Goal: Transaction & Acquisition: Purchase product/service

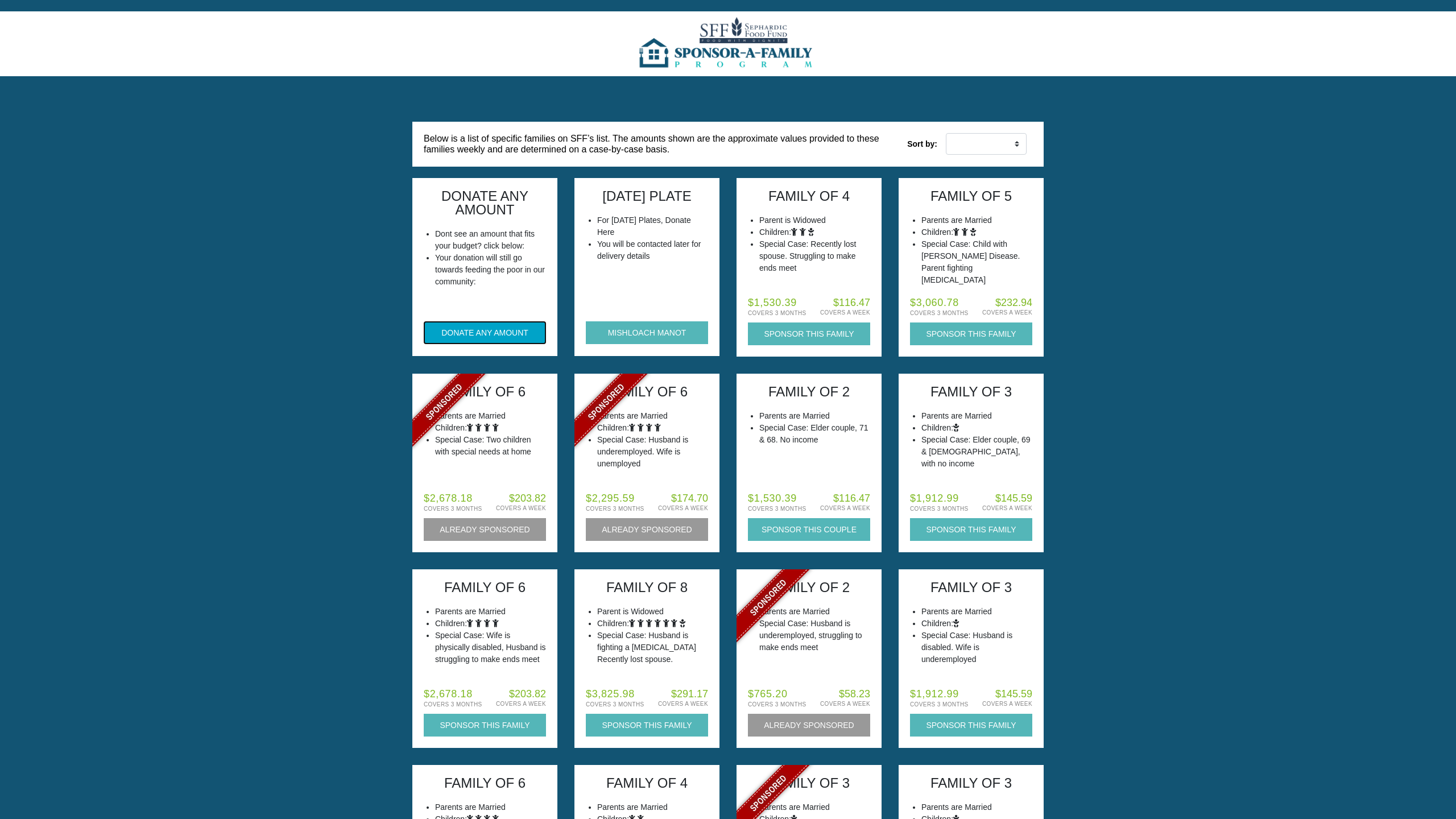
click at [481, 330] on button "DONATE ANY AMOUNT" at bounding box center [484, 333] width 122 height 23
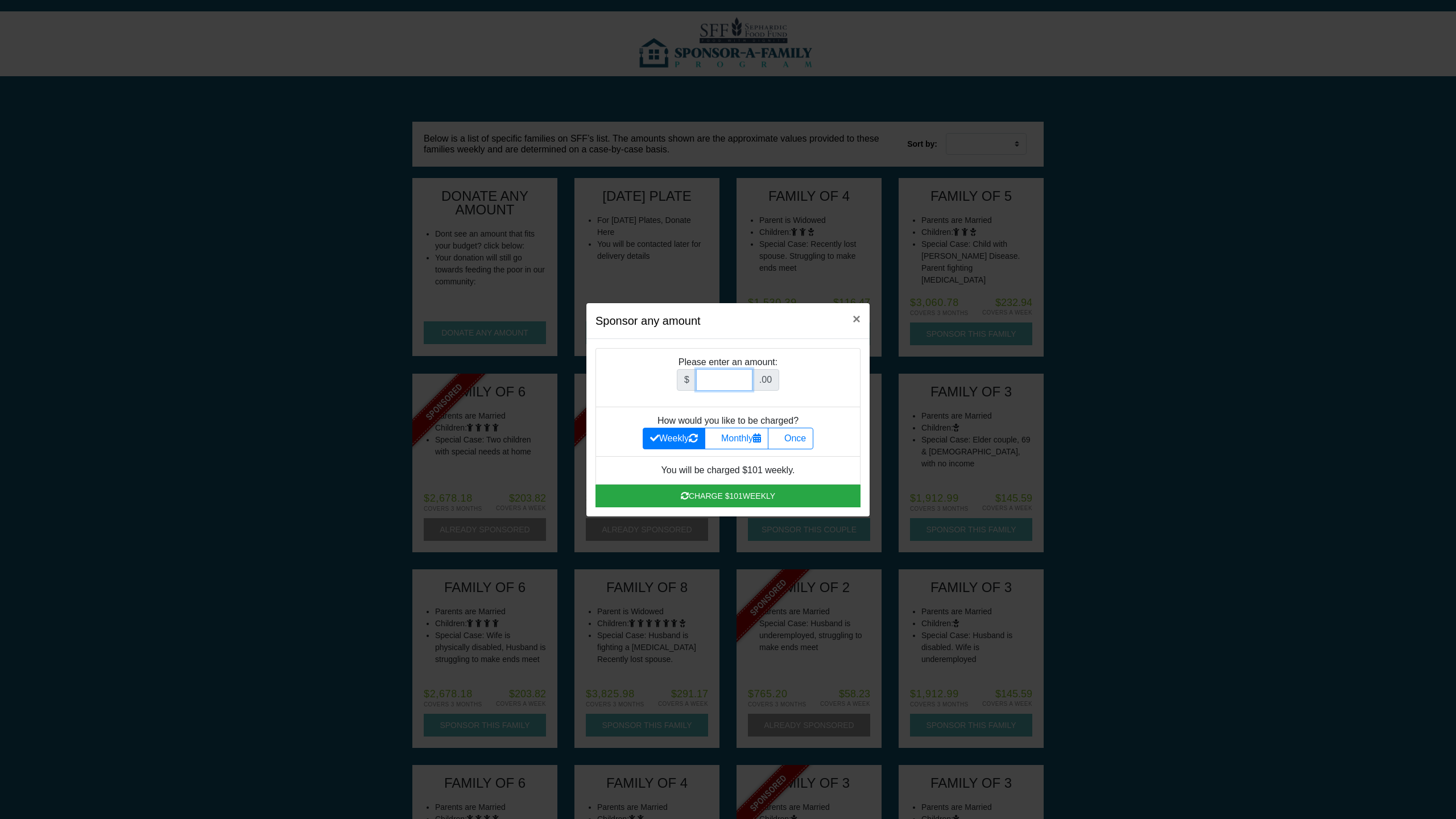
click at [714, 378] on input "Amount (to the nearest dollar)" at bounding box center [725, 379] width 57 height 22
type input "1000"
click at [746, 435] on label "Monthly" at bounding box center [736, 438] width 63 height 22
click at [720, 435] on input "Monthly" at bounding box center [716, 435] width 8 height 8
radio input "true"
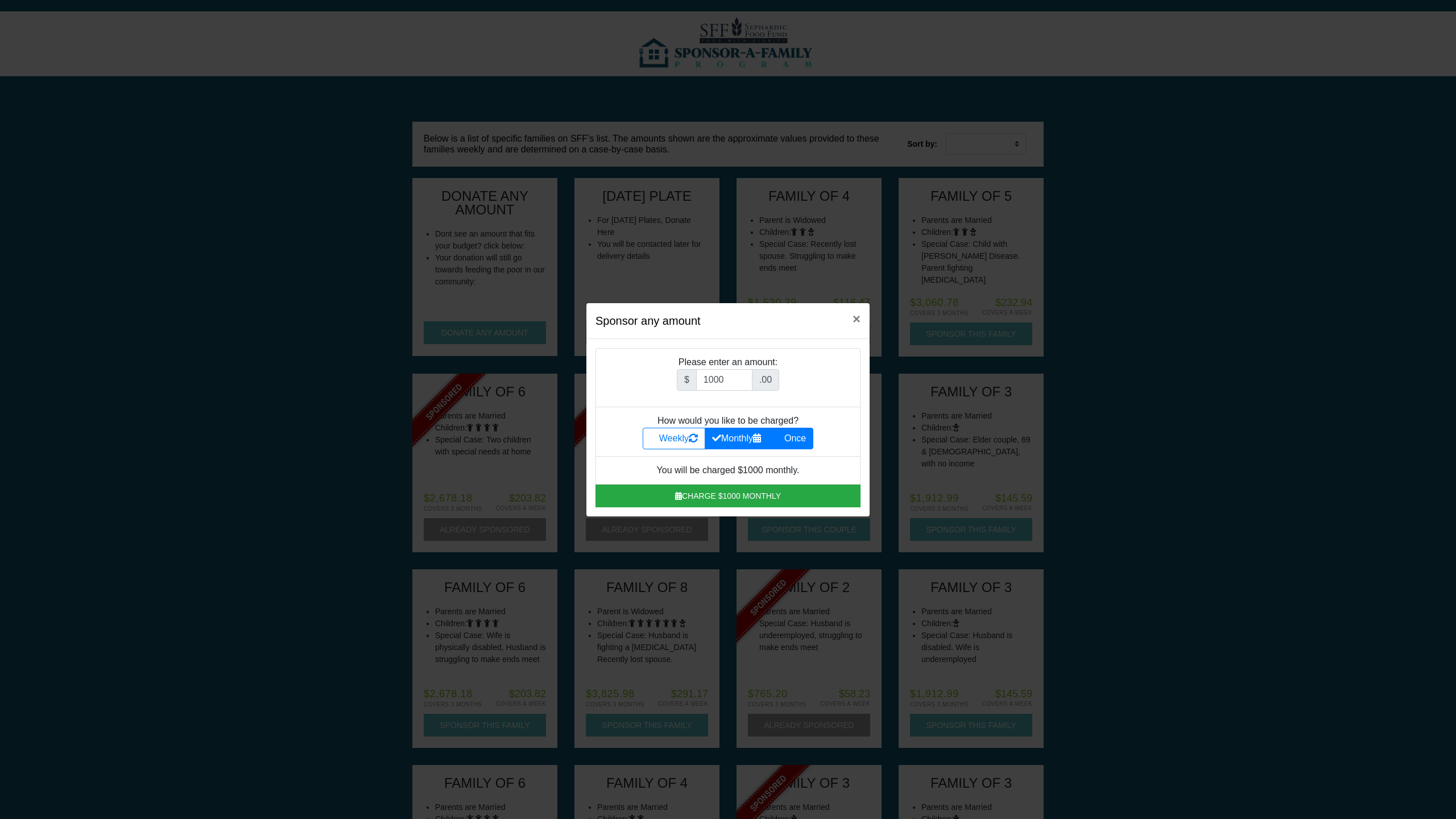
click at [789, 443] on label "Once" at bounding box center [791, 438] width 45 height 22
click at [782, 439] on input "Once" at bounding box center [780, 435] width 8 height 8
radio input "true"
click at [741, 440] on label "Monthly" at bounding box center [736, 438] width 63 height 22
click at [720, 439] on input "Monthly" at bounding box center [716, 435] width 8 height 8
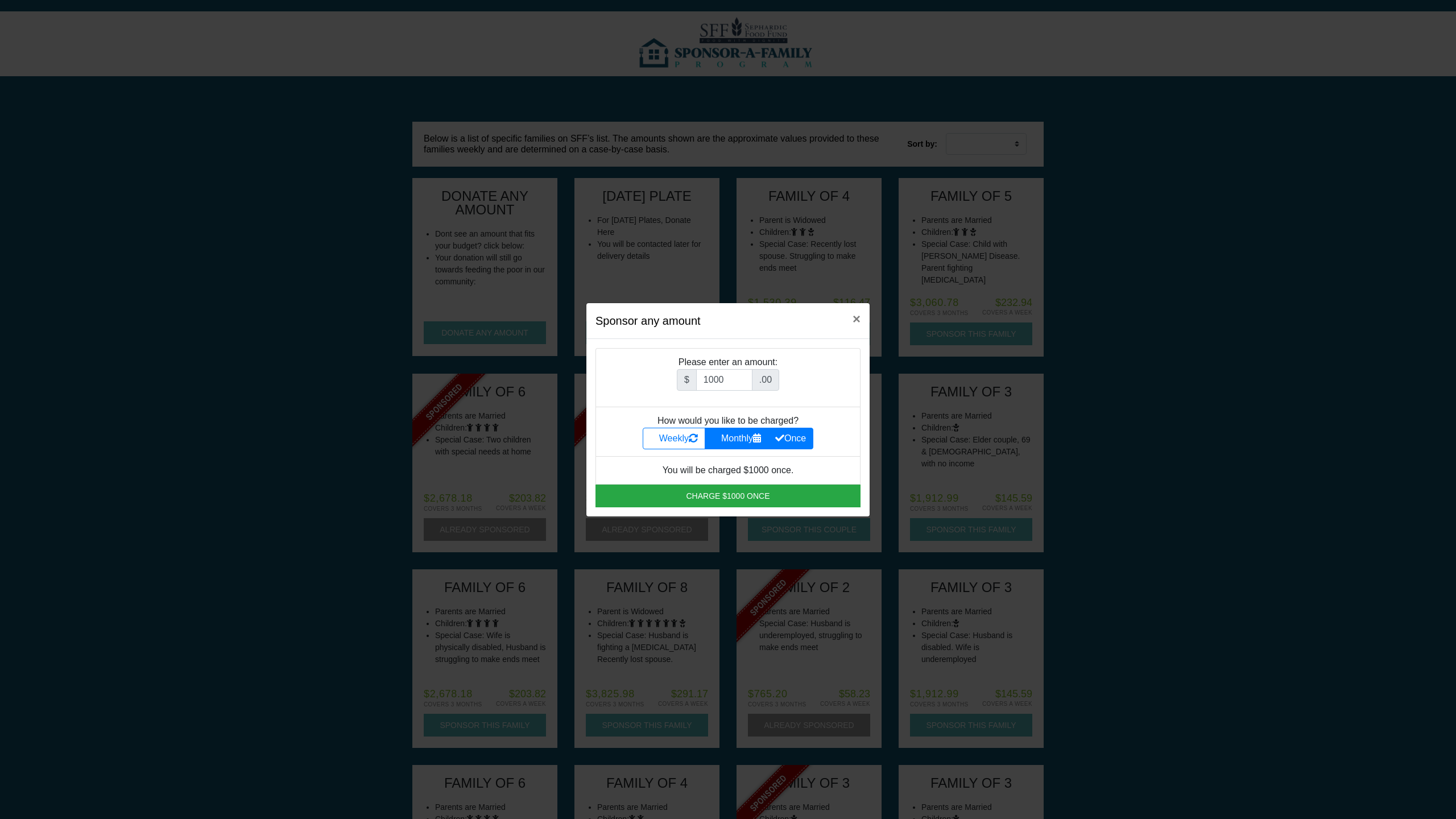
radio input "true"
click at [799, 439] on label "Once" at bounding box center [791, 438] width 45 height 22
click at [782, 439] on input "Once" at bounding box center [780, 435] width 8 height 8
radio input "true"
click at [799, 439] on label "Once" at bounding box center [791, 438] width 45 height 22
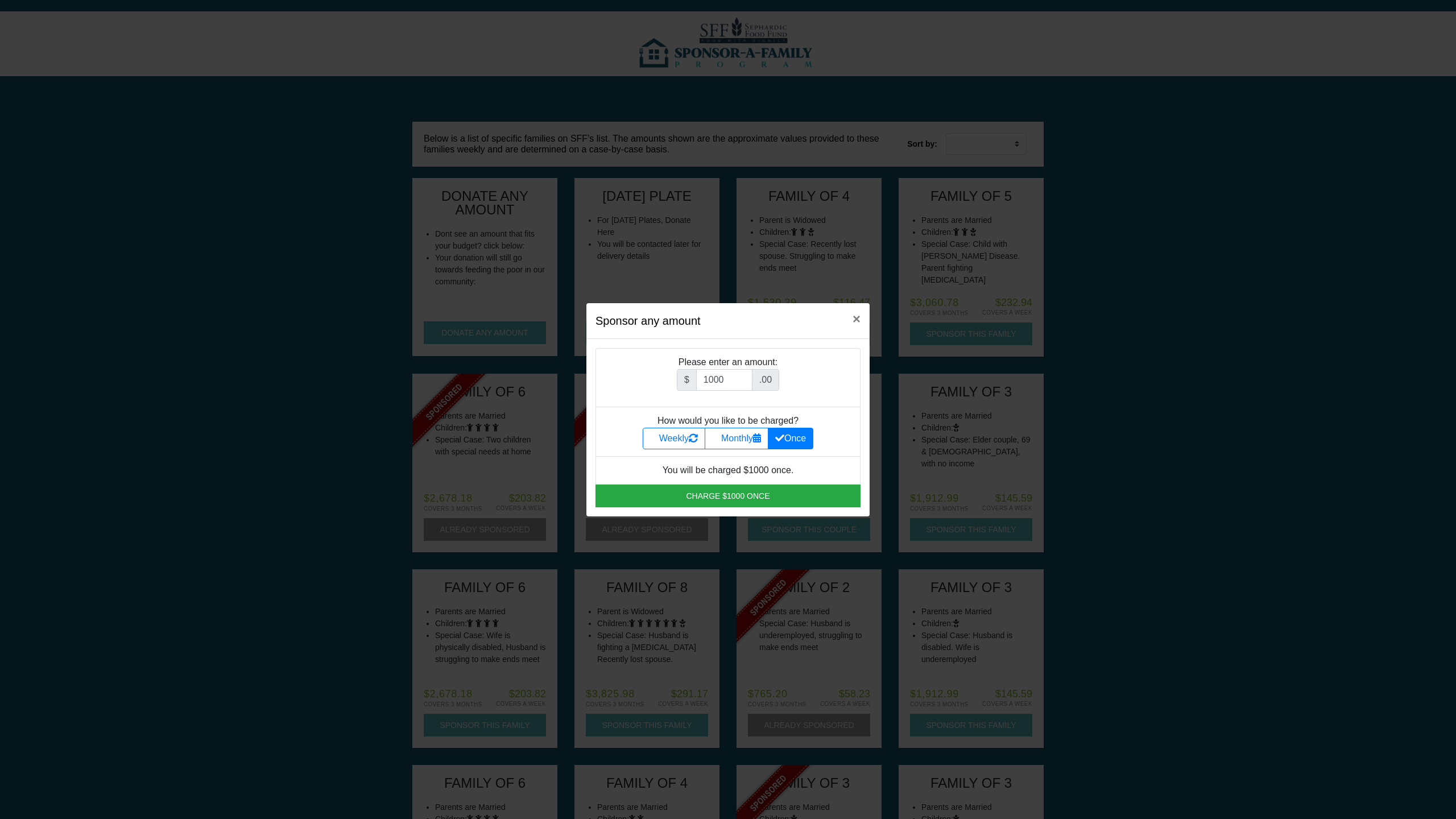
click at [782, 439] on input "Once" at bounding box center [780, 435] width 8 height 8
click at [799, 439] on label "Once" at bounding box center [791, 438] width 45 height 22
click at [782, 439] on input "Once" at bounding box center [780, 435] width 8 height 8
click at [739, 436] on label "Monthly" at bounding box center [736, 438] width 63 height 22
click at [720, 436] on input "Monthly" at bounding box center [716, 435] width 8 height 8
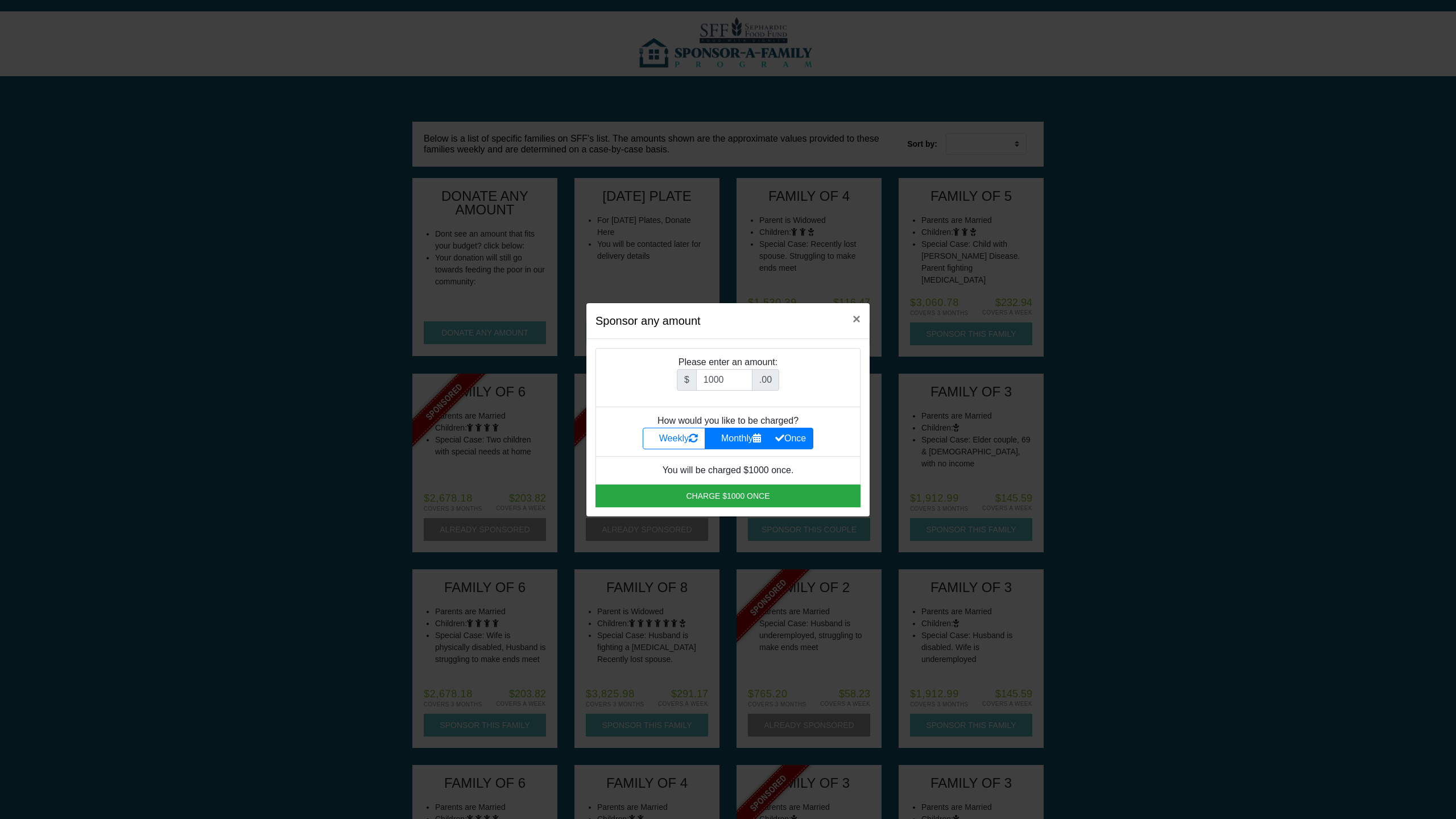
radio input "true"
click at [760, 436] on icon at bounding box center [757, 438] width 8 height 9
click at [720, 436] on input "Monthly" at bounding box center [716, 435] width 8 height 8
click at [732, 383] on input "1000" at bounding box center [725, 379] width 57 height 22
type input "1"
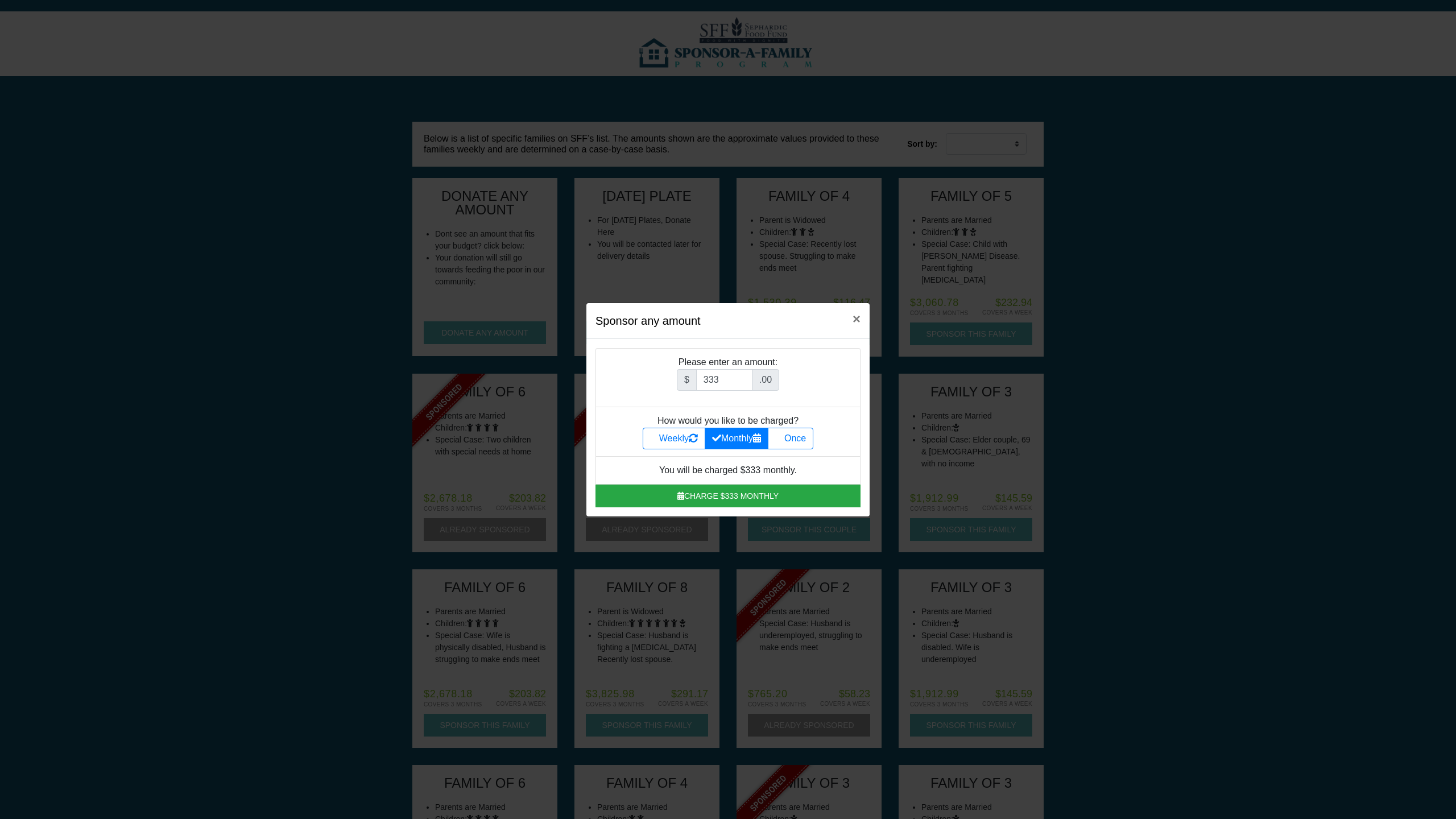
click at [765, 382] on span ".00" at bounding box center [765, 379] width 27 height 22
click at [767, 380] on span ".00" at bounding box center [765, 379] width 27 height 22
click at [722, 378] on input "333" at bounding box center [725, 379] width 57 height 22
type input "333.33"
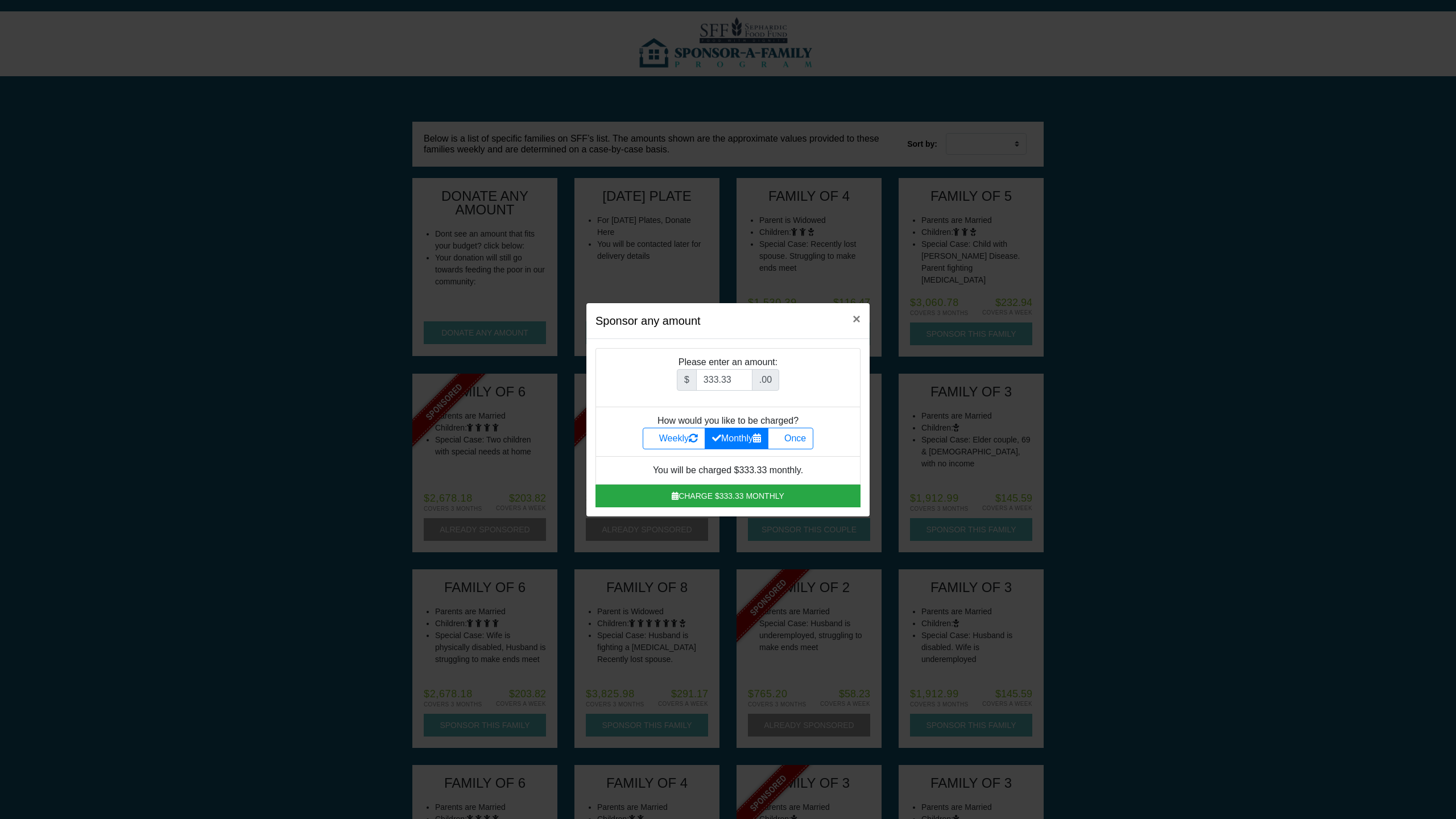
scroll to position [0, 0]
click at [740, 437] on label "Monthly" at bounding box center [736, 438] width 63 height 22
click at [720, 437] on input "Monthly" at bounding box center [716, 435] width 8 height 8
click at [790, 436] on label "Once" at bounding box center [791, 438] width 45 height 22
click at [782, 436] on input "Once" at bounding box center [780, 435] width 8 height 8
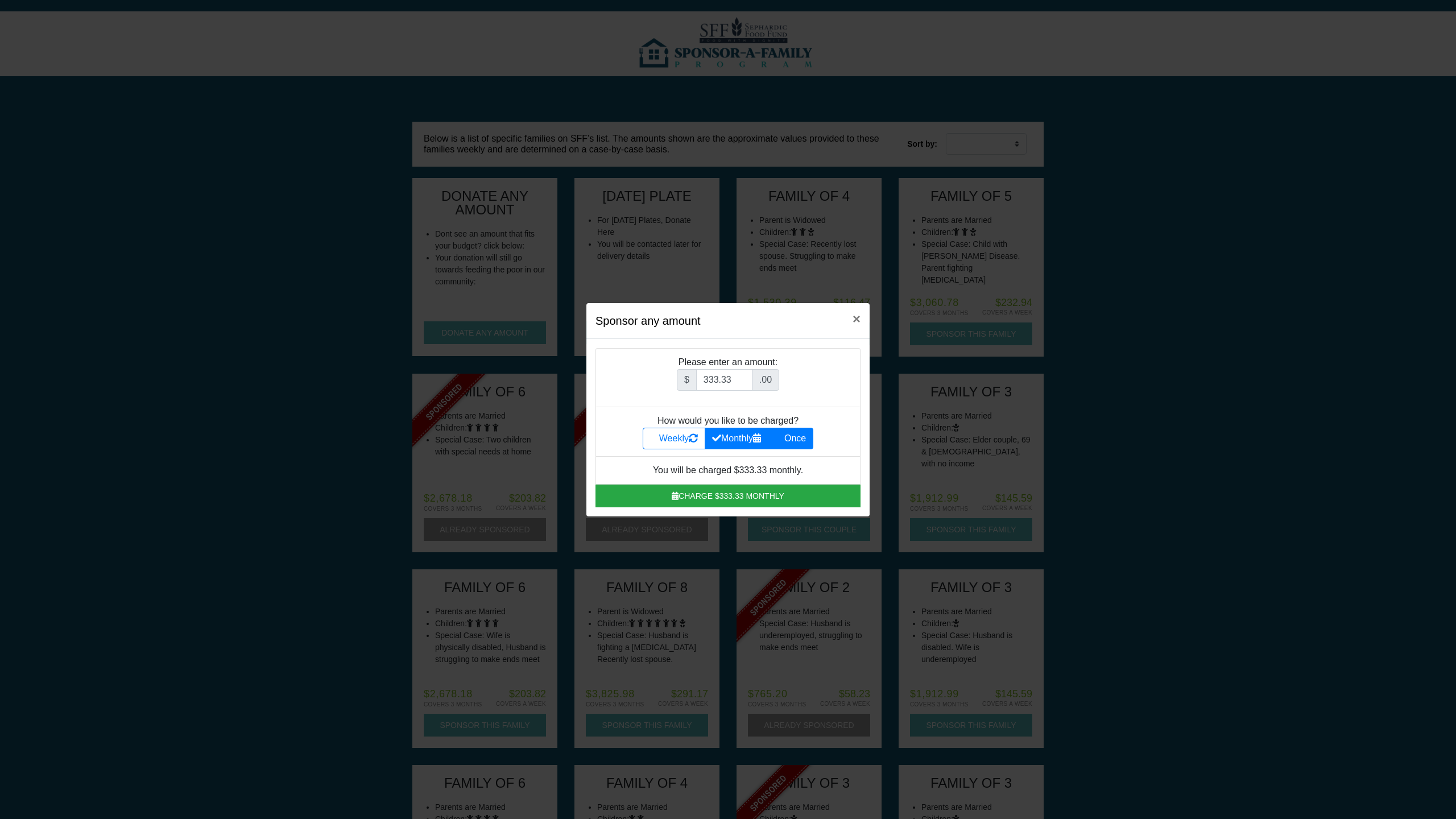
radio input "true"
click at [781, 435] on icon at bounding box center [781, 438] width 9 height 9
click at [781, 435] on input "Once" at bounding box center [780, 435] width 8 height 8
click at [781, 435] on icon at bounding box center [781, 438] width 9 height 9
click at [781, 435] on input "Once" at bounding box center [780, 435] width 8 height 8
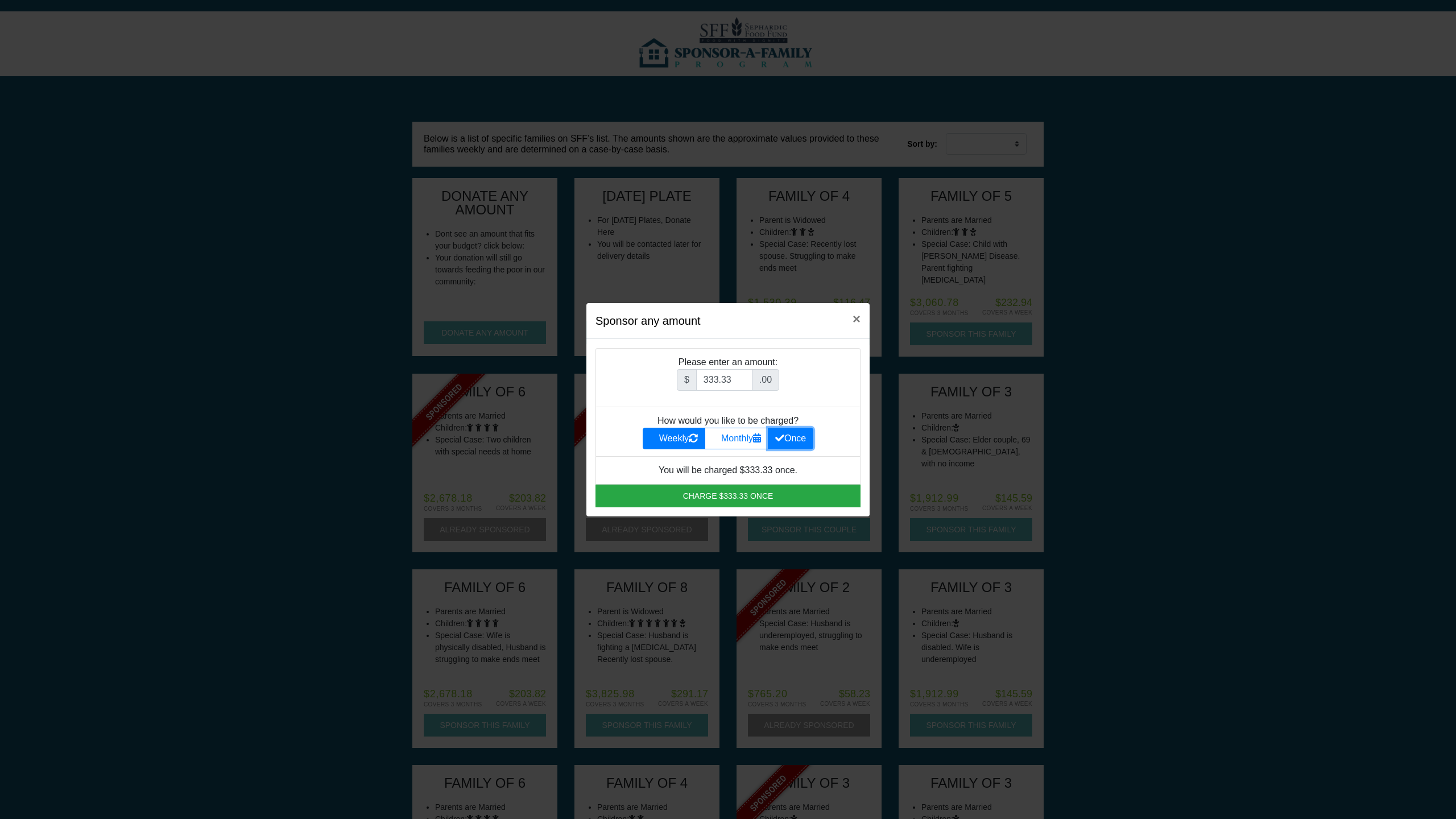
click at [689, 439] on icon at bounding box center [693, 438] width 9 height 9
click at [658, 439] on input "Weekly" at bounding box center [654, 435] width 8 height 8
radio input "true"
click at [798, 440] on label "Once" at bounding box center [791, 438] width 45 height 22
click at [782, 439] on input "Once" at bounding box center [780, 435] width 8 height 8
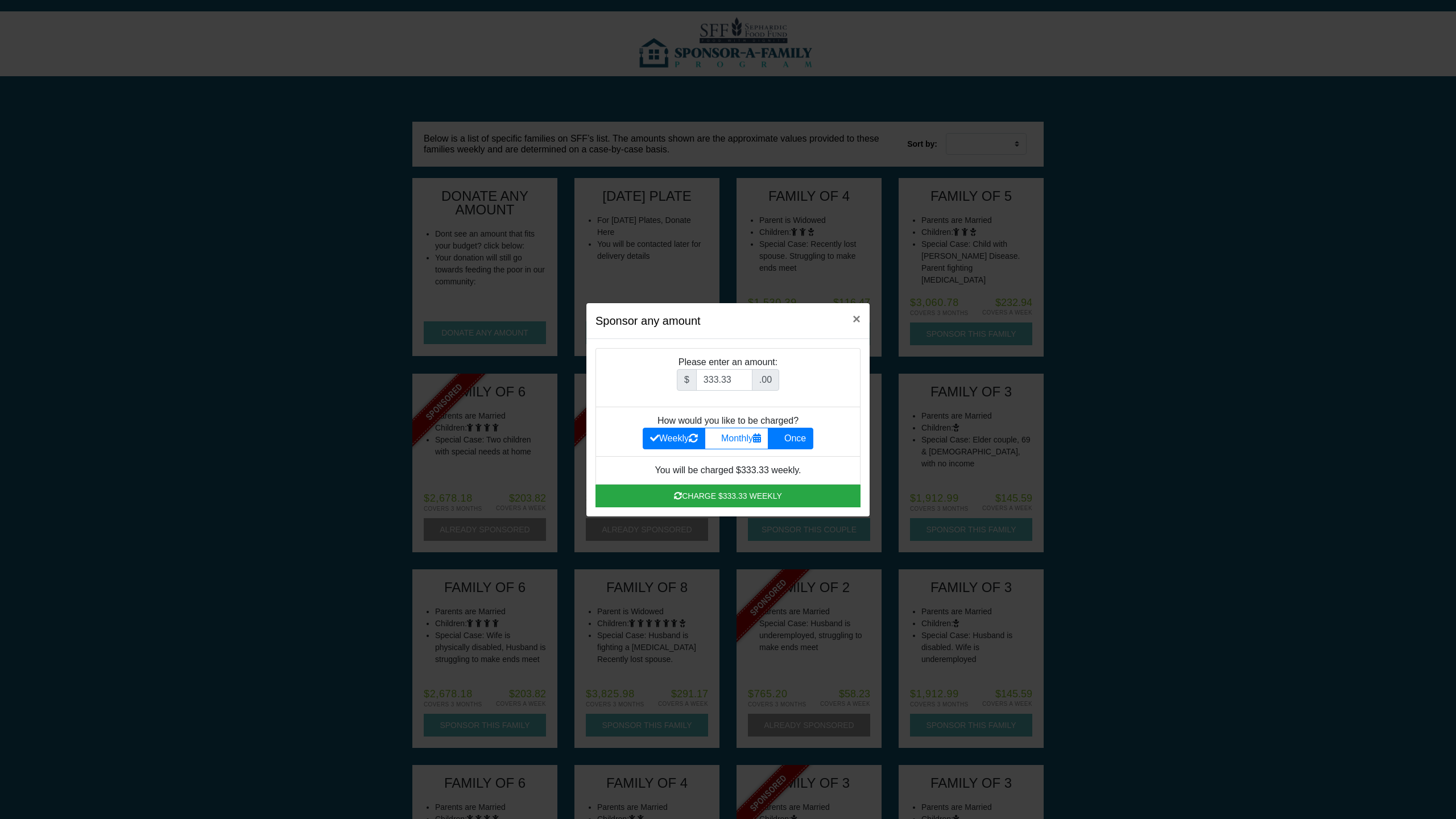
radio input "true"
click at [798, 439] on label "Once" at bounding box center [791, 438] width 45 height 22
click at [782, 439] on input "Once" at bounding box center [780, 435] width 8 height 8
click at [798, 438] on label "Once" at bounding box center [791, 438] width 45 height 22
click at [782, 438] on input "Once" at bounding box center [780, 435] width 8 height 8
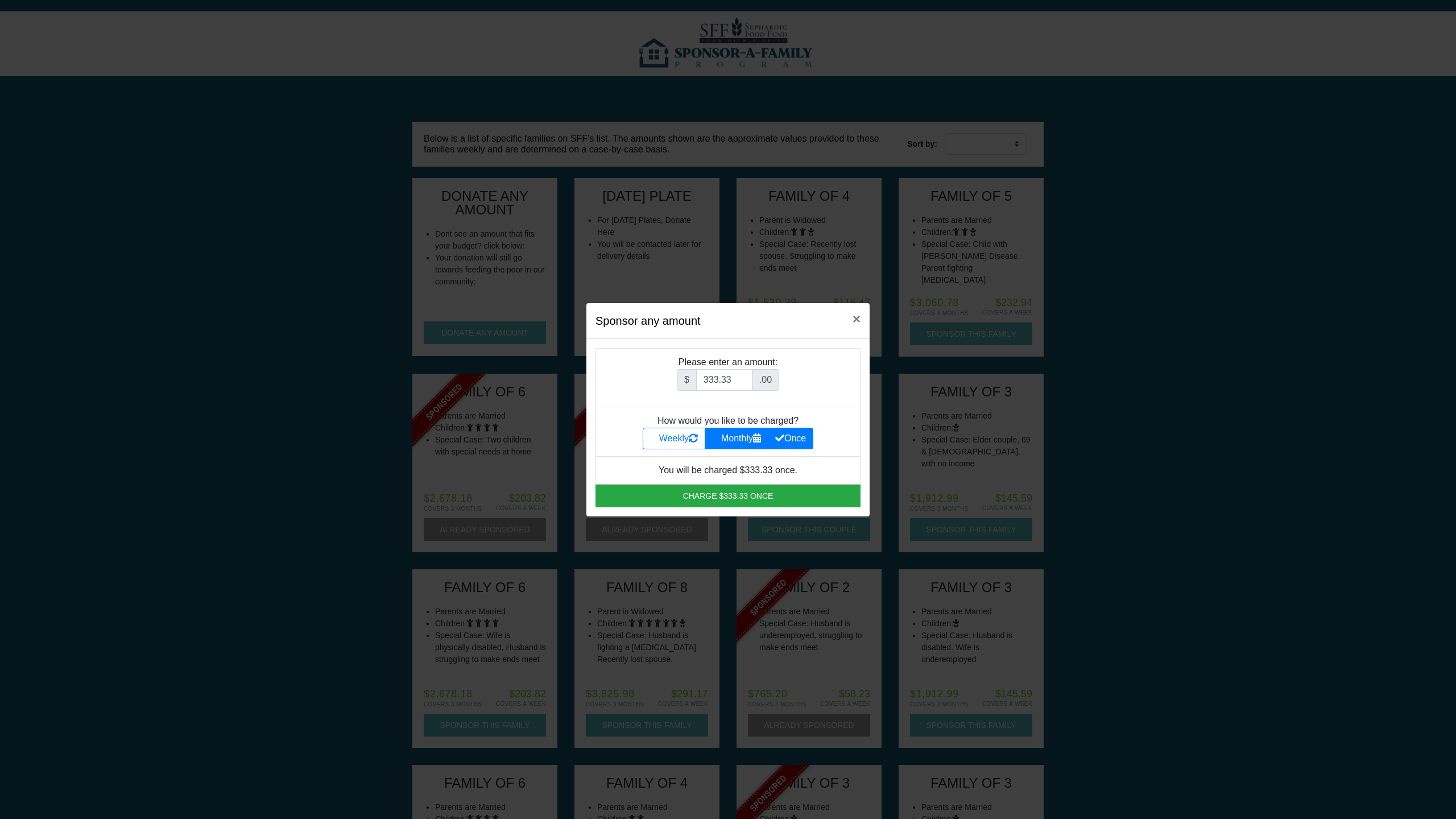
click at [762, 438] on icon at bounding box center [757, 438] width 8 height 9
click at [720, 438] on input "Monthly" at bounding box center [716, 435] width 8 height 8
radio input "true"
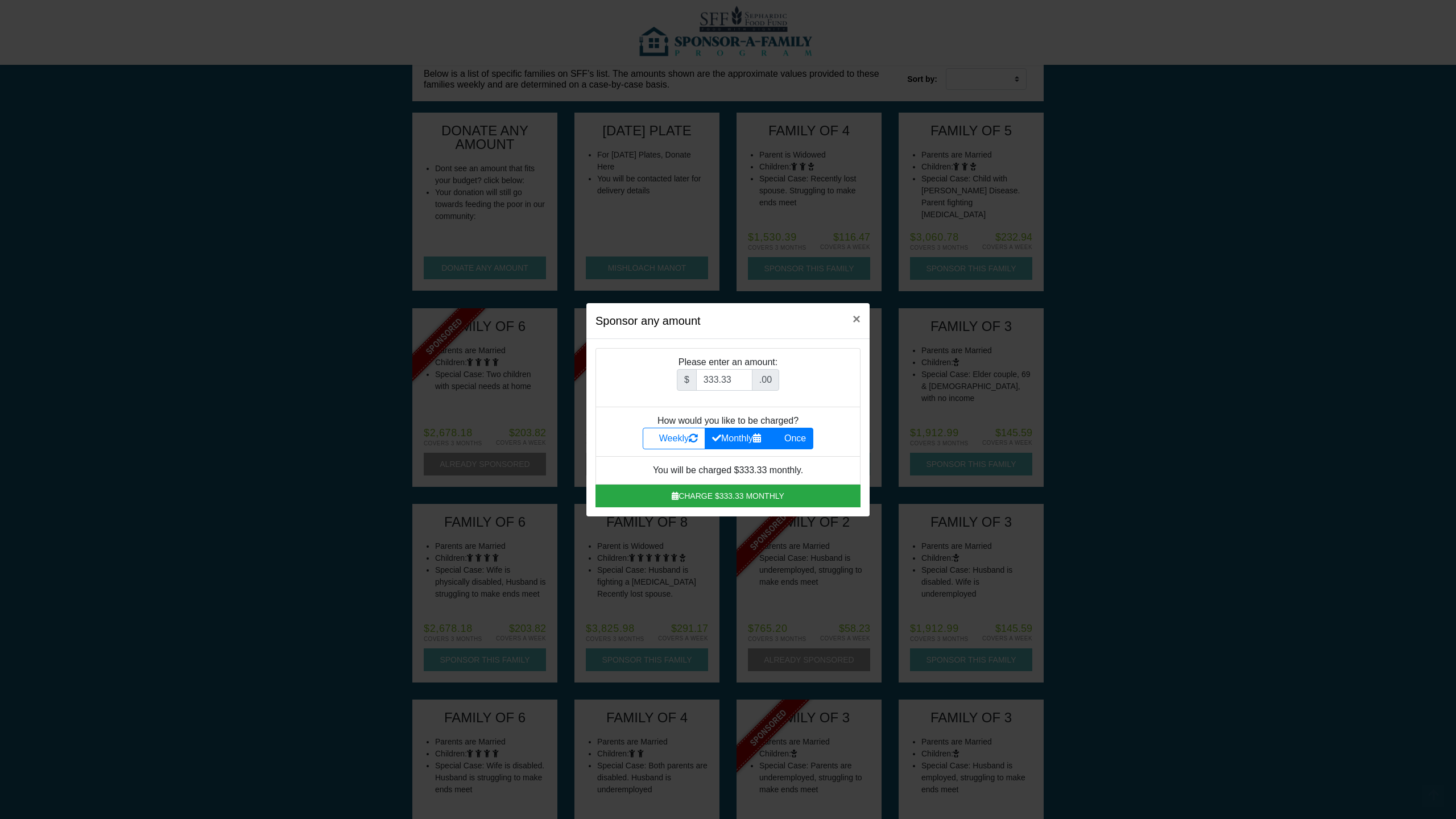
scroll to position [4968, 0]
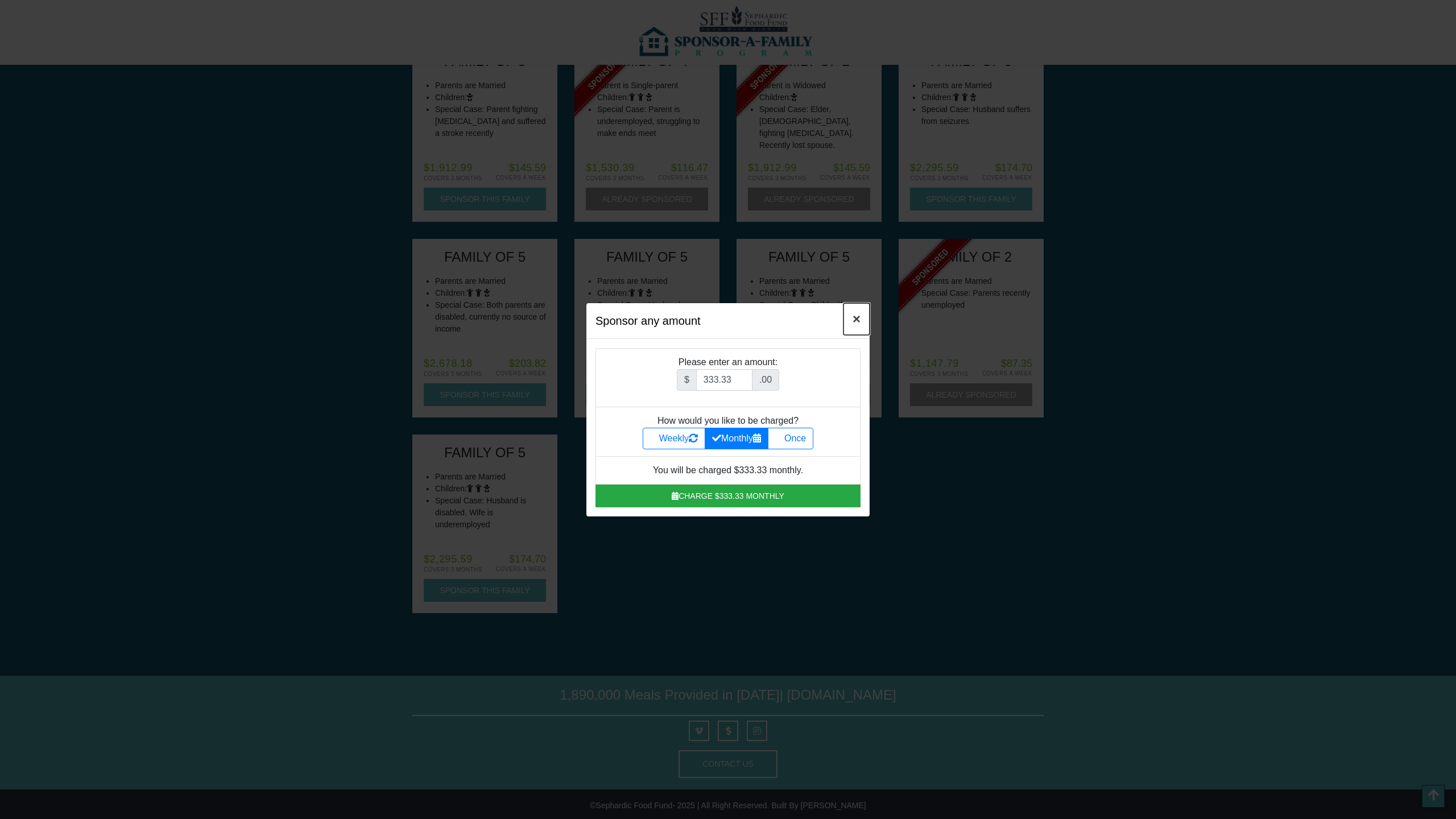
click at [858, 318] on span "×" at bounding box center [856, 319] width 8 height 15
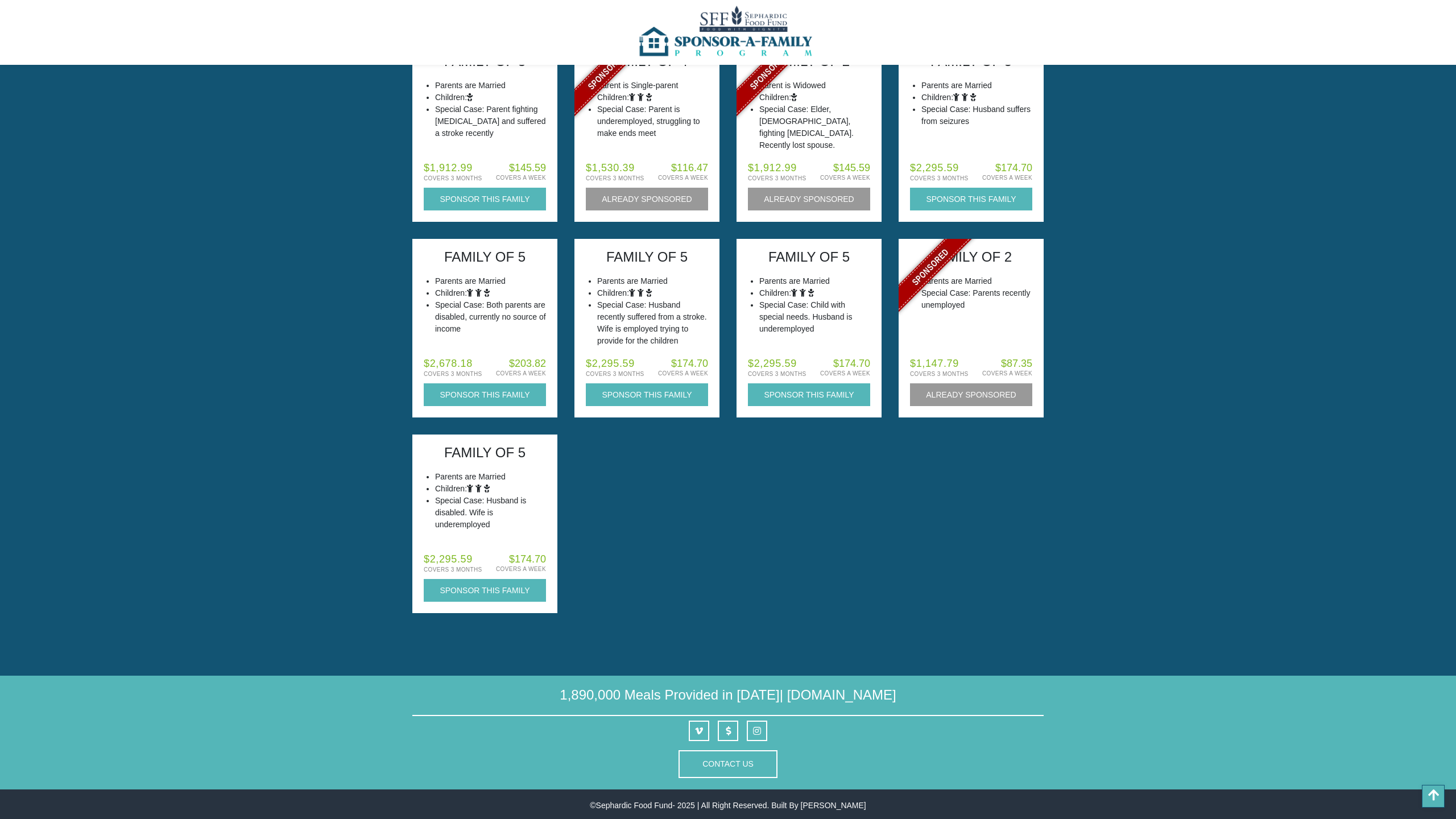
scroll to position [0, 0]
